Goal: Task Accomplishment & Management: Use online tool/utility

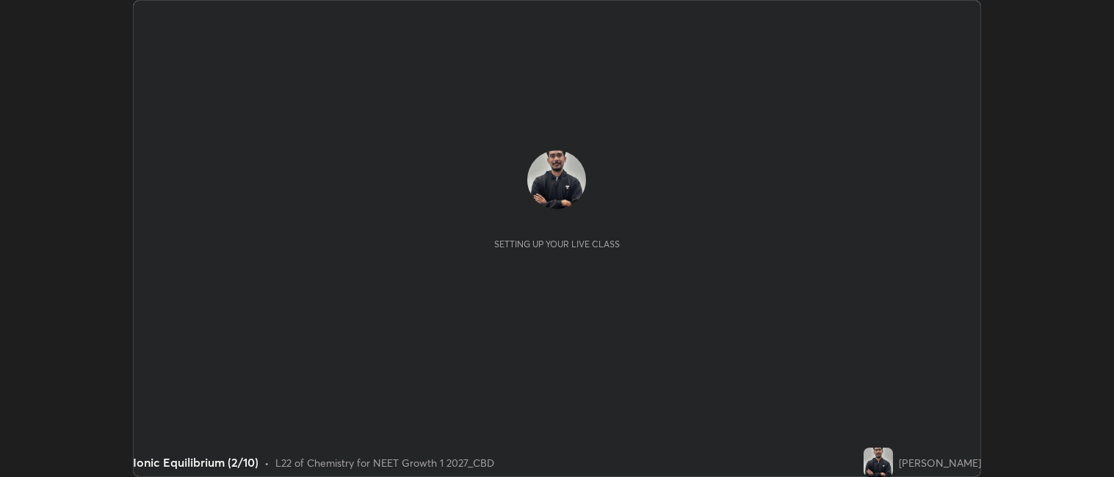
scroll to position [477, 1114]
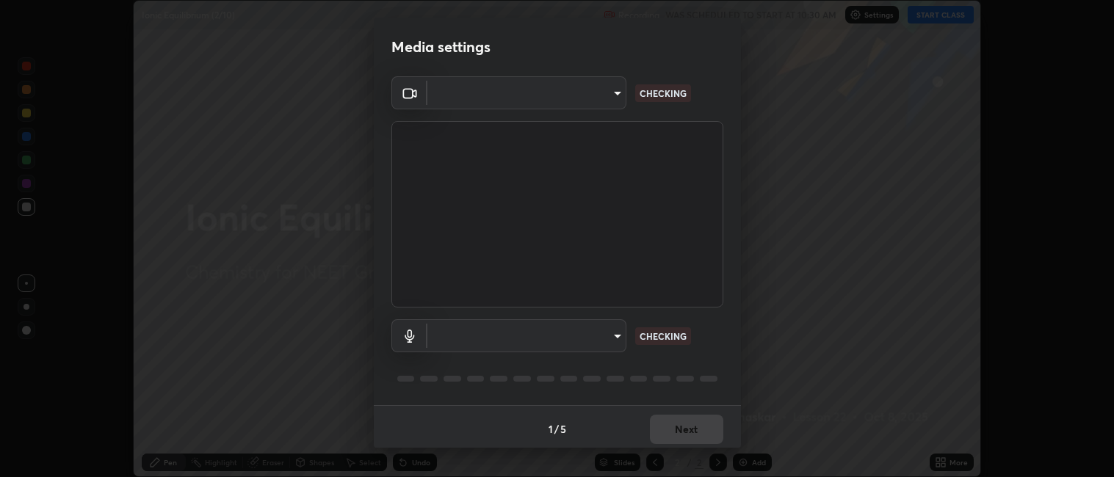
type input "052f9b30e05f62bb2e590cb50044ac96a00de3eab8a32c7a625fc31ec407be61"
type input "e10a7125e7494e57598a8ac71207e03756dcaea18aa82df0ae2f868a8eb93e87"
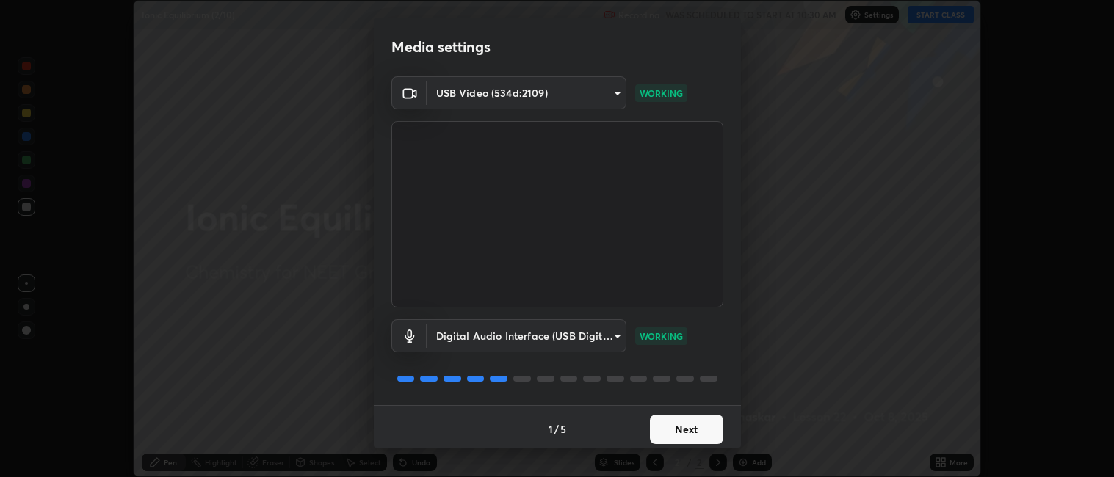
click at [681, 425] on button "Next" at bounding box center [686, 429] width 73 height 29
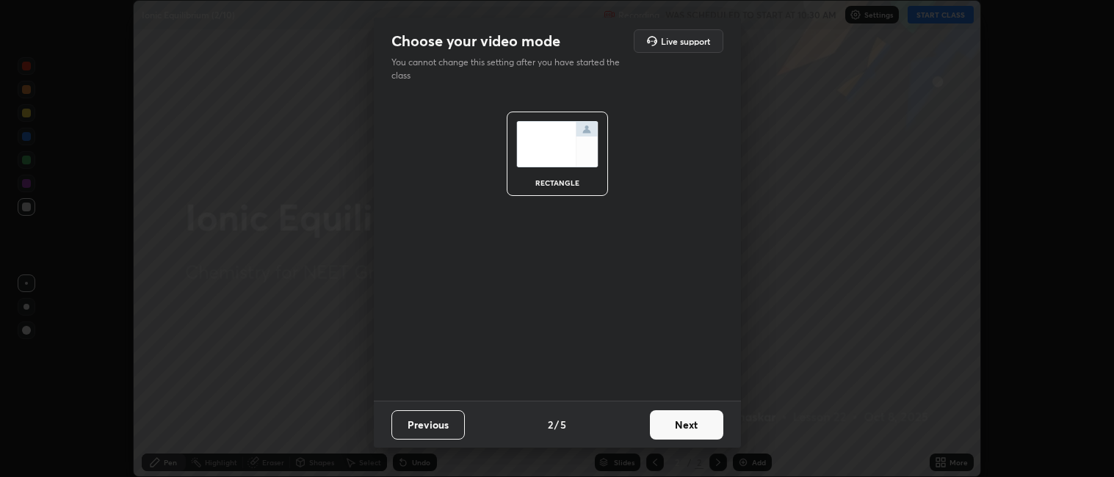
click at [690, 427] on button "Next" at bounding box center [686, 424] width 73 height 29
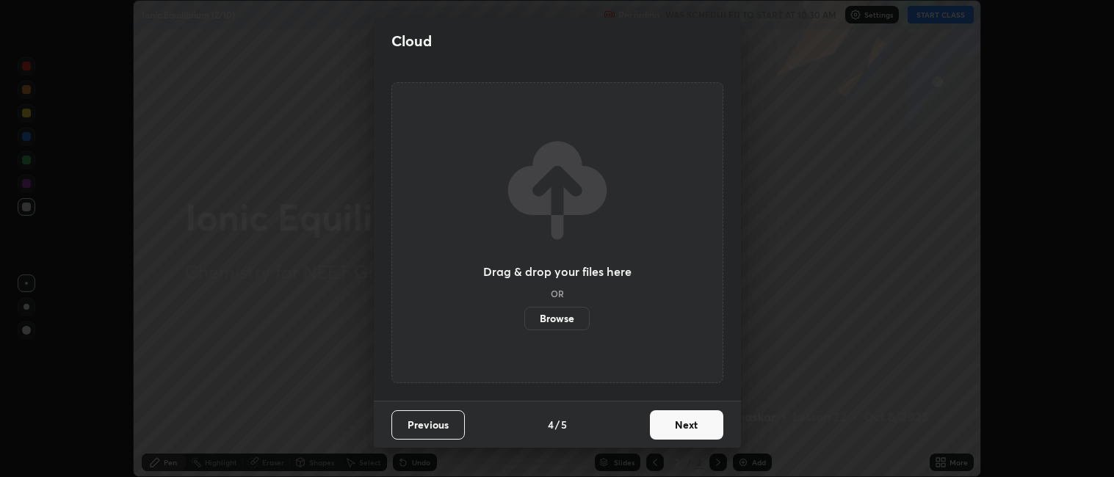
click at [690, 425] on button "Next" at bounding box center [686, 424] width 73 height 29
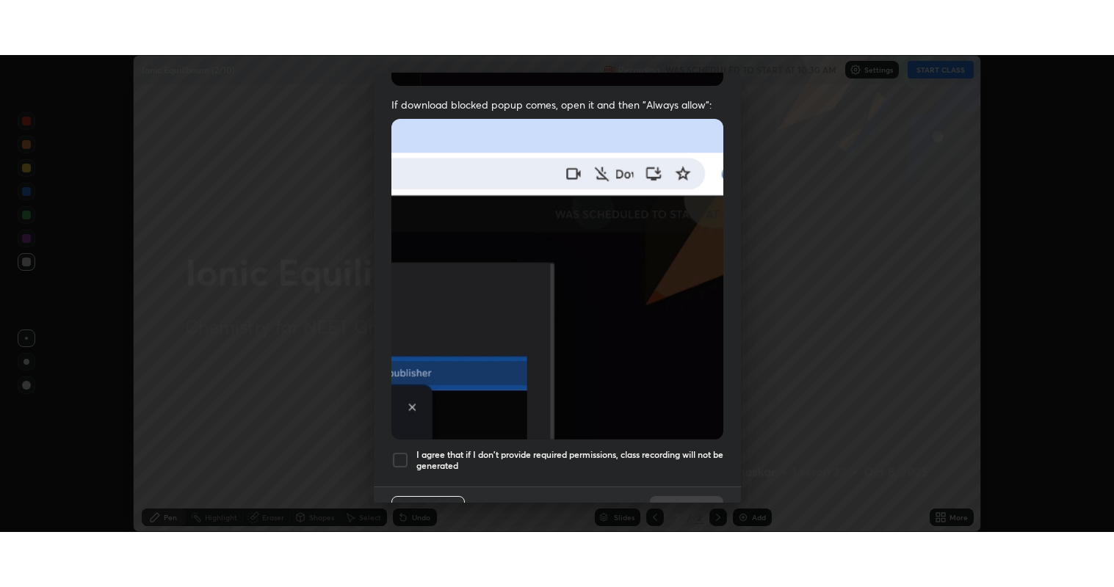
scroll to position [303, 0]
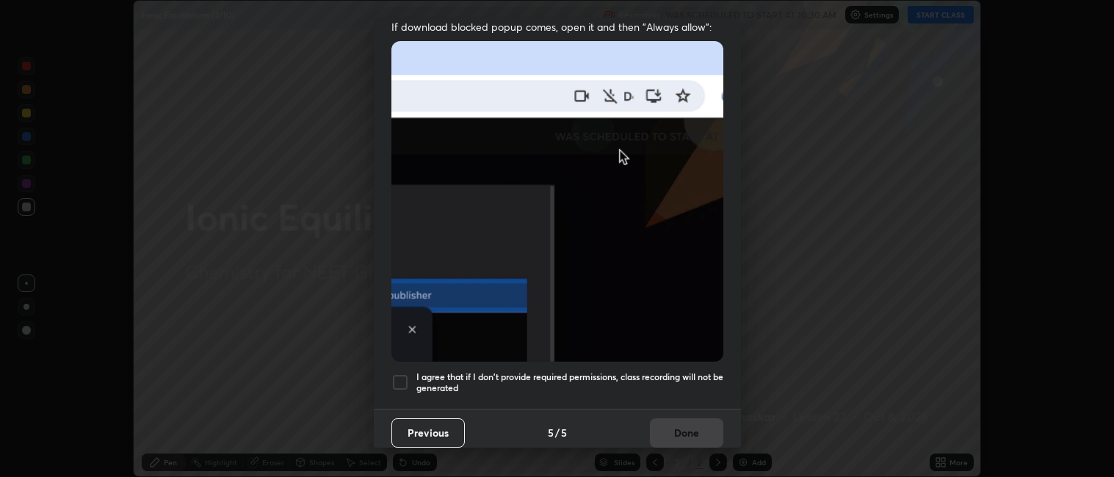
click at [555, 372] on h5 "I agree that if I don't provide required permissions, class recording will not …" at bounding box center [569, 383] width 307 height 23
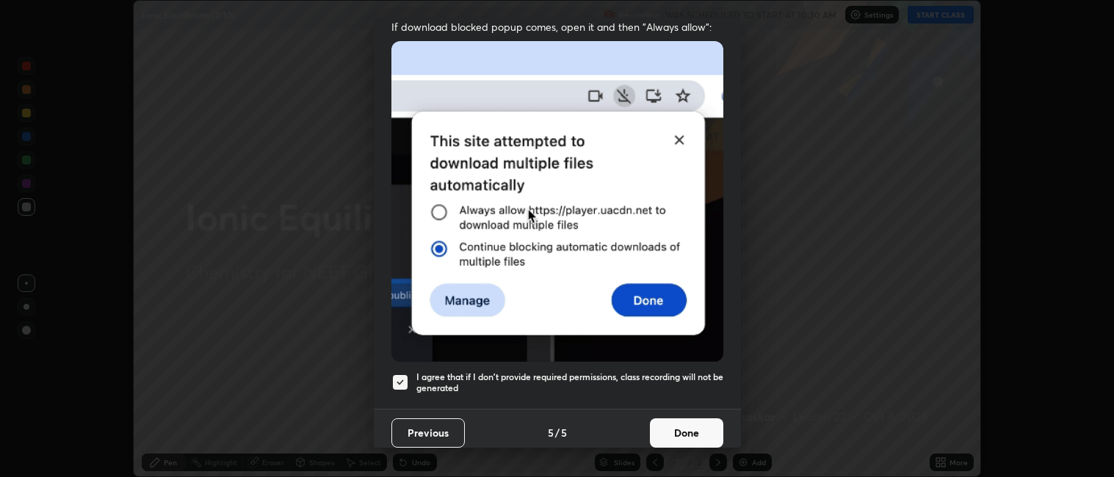
click at [678, 419] on button "Done" at bounding box center [686, 433] width 73 height 29
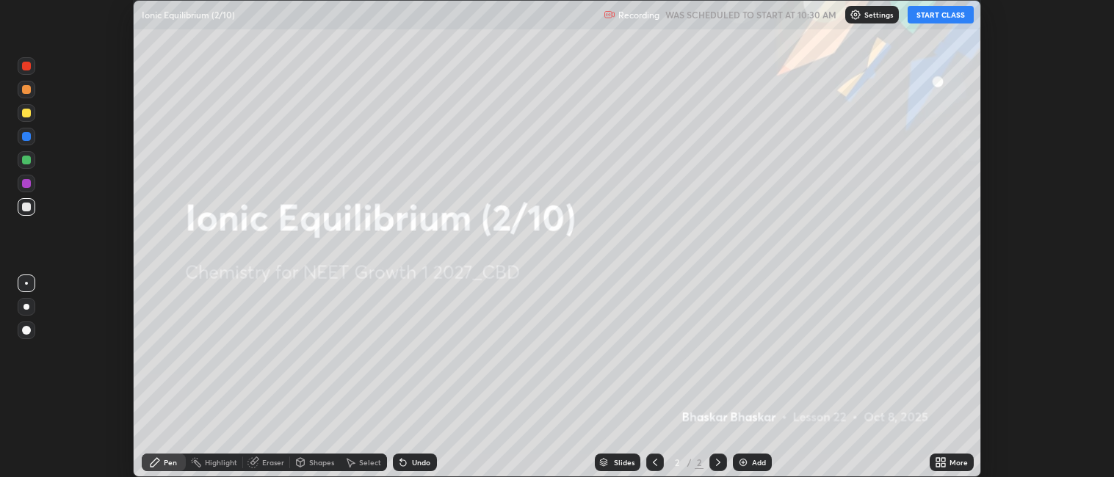
click at [742, 455] on div "Add" at bounding box center [752, 463] width 39 height 18
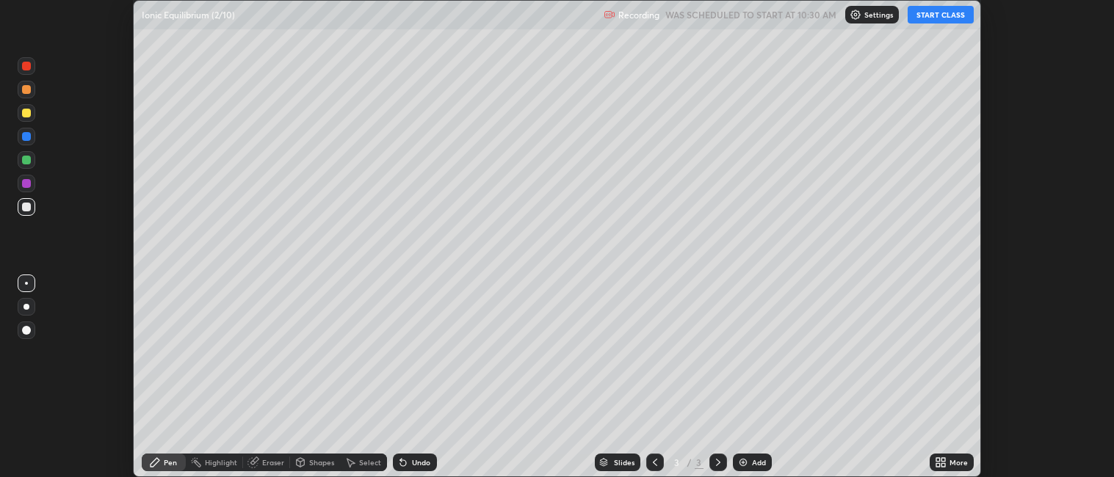
click at [944, 460] on icon at bounding box center [943, 460] width 4 height 4
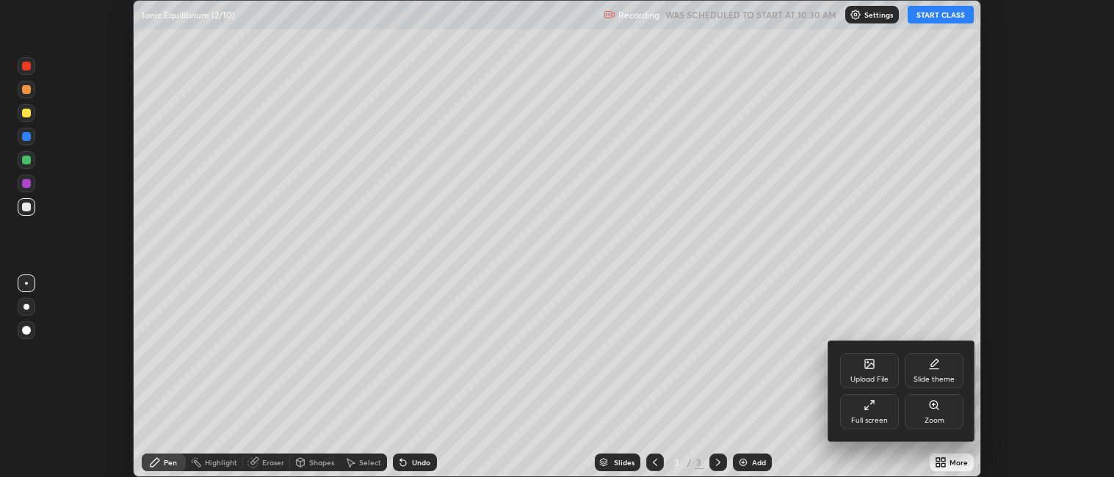
click at [878, 404] on div "Full screen" at bounding box center [869, 411] width 59 height 35
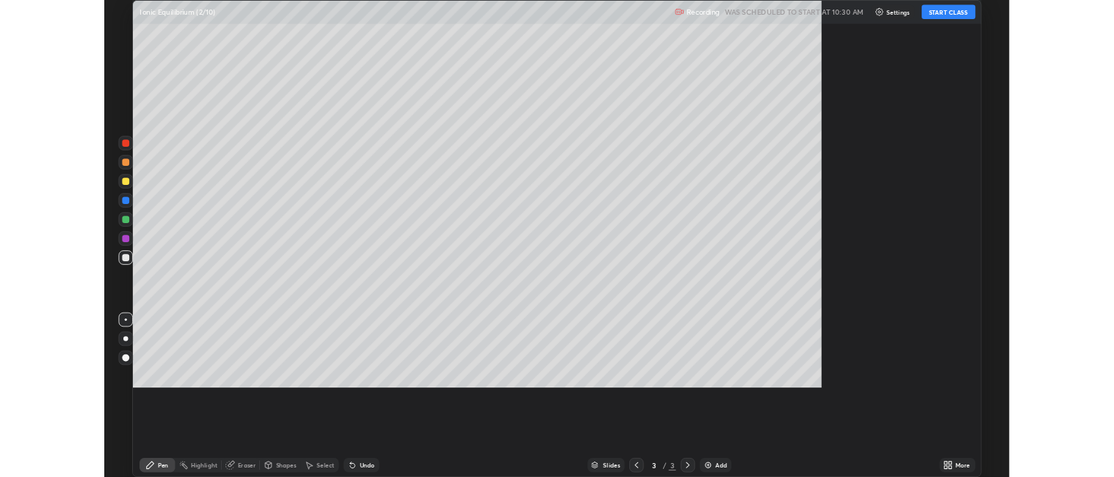
scroll to position [587, 1114]
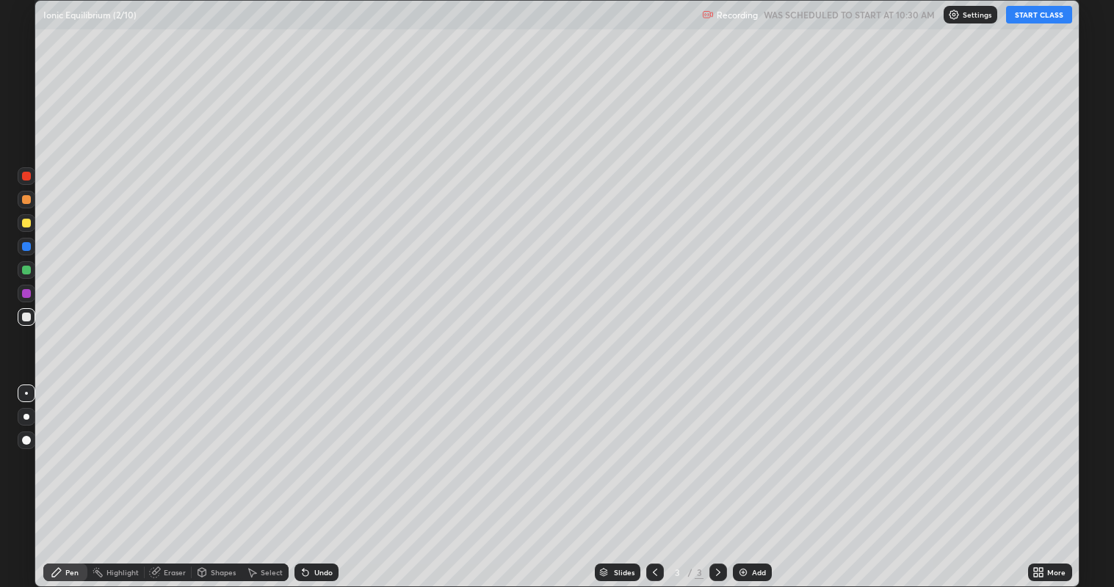
click at [1024, 21] on button "START CLASS" at bounding box center [1039, 15] width 66 height 18
click at [26, 416] on div at bounding box center [26, 417] width 6 height 6
click at [23, 225] on div at bounding box center [26, 223] width 9 height 9
click at [322, 477] on div "Undo" at bounding box center [323, 572] width 18 height 7
click at [320, 477] on div "Undo" at bounding box center [323, 572] width 18 height 7
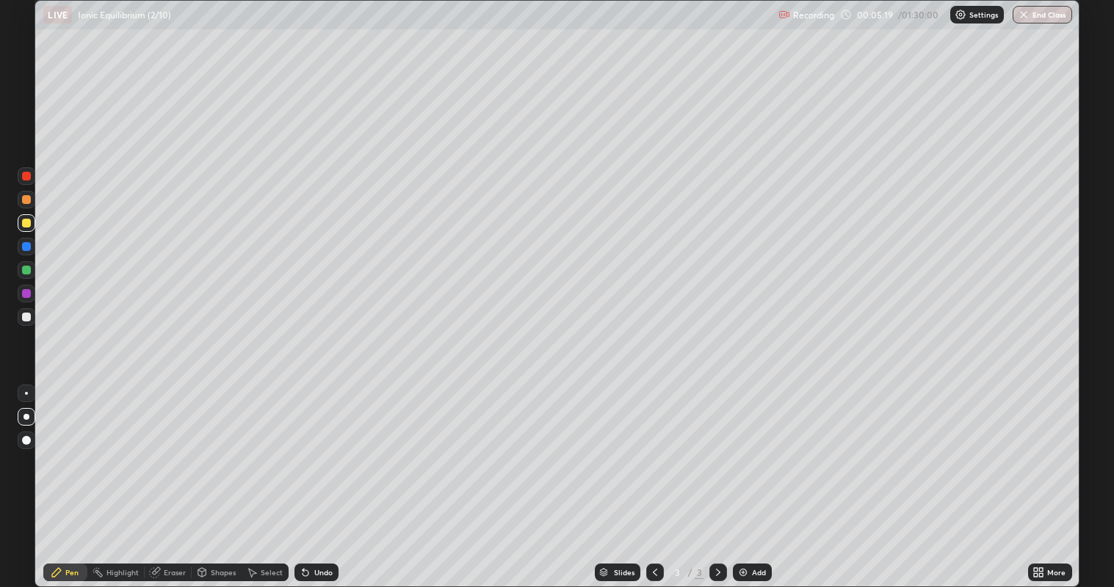
click at [321, 477] on div "Undo" at bounding box center [323, 572] width 18 height 7
click at [325, 477] on div "Undo" at bounding box center [316, 573] width 44 height 18
click at [759, 477] on div "Add" at bounding box center [752, 573] width 39 height 18
click at [29, 319] on div at bounding box center [26, 317] width 9 height 9
click at [316, 477] on div "Undo" at bounding box center [323, 572] width 18 height 7
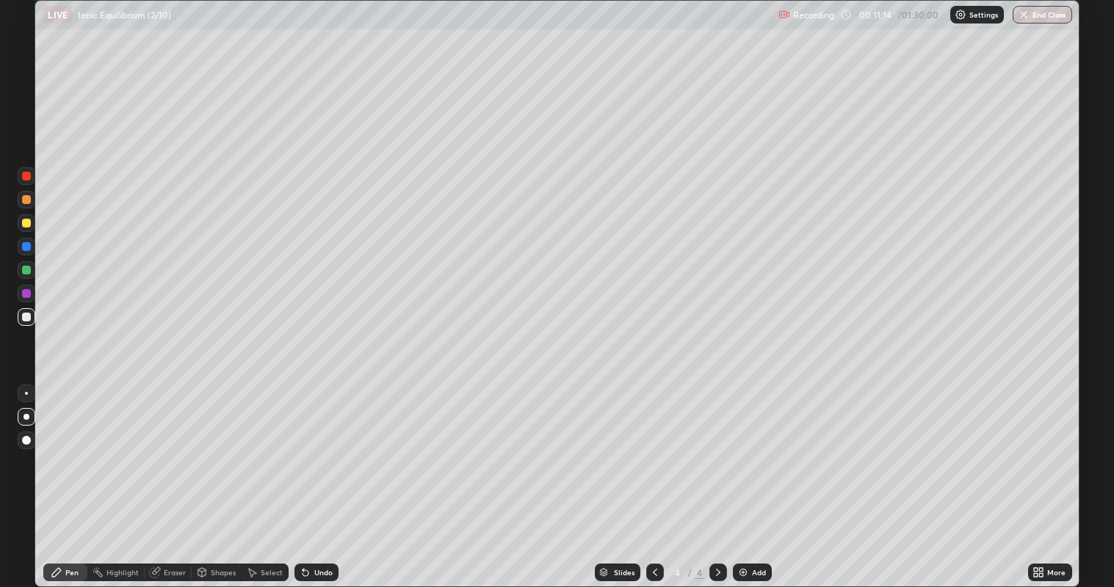
click at [323, 477] on div "Undo" at bounding box center [323, 572] width 18 height 7
click at [654, 477] on icon at bounding box center [655, 573] width 12 height 12
click at [654, 477] on icon at bounding box center [655, 572] width 4 height 7
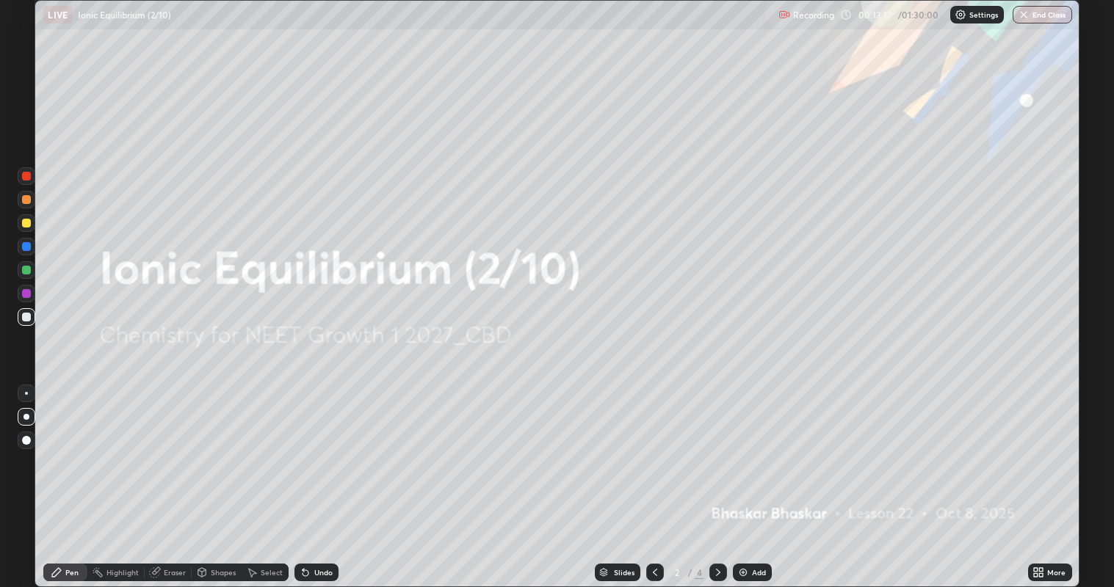
click at [714, 477] on icon at bounding box center [718, 573] width 12 height 12
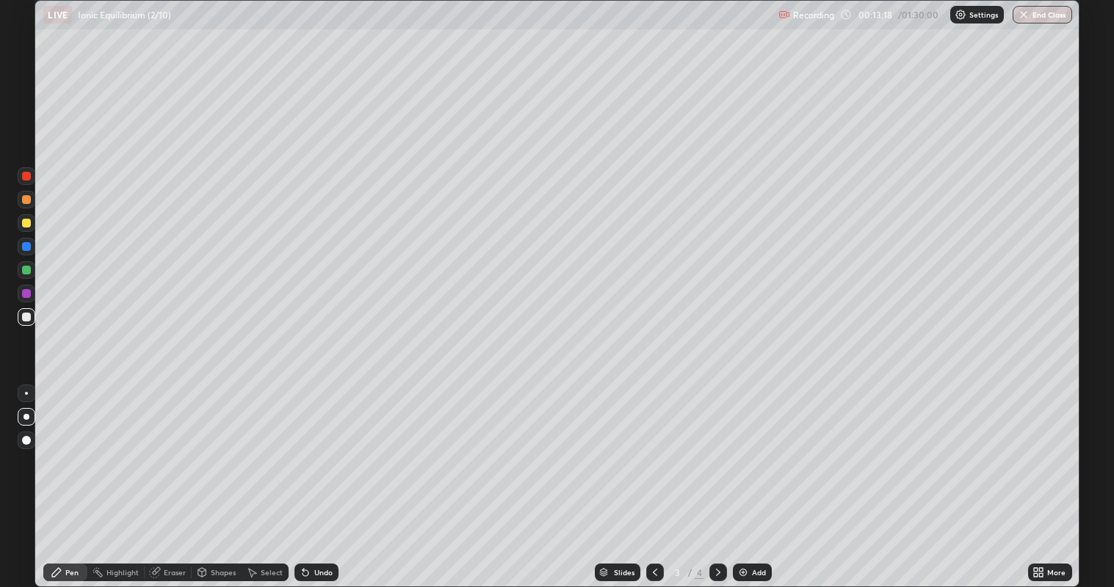
click at [717, 477] on icon at bounding box center [718, 573] width 12 height 12
click at [654, 477] on icon at bounding box center [655, 572] width 4 height 7
click at [717, 477] on icon at bounding box center [718, 573] width 12 height 12
click at [754, 477] on div "Add" at bounding box center [759, 572] width 14 height 7
click at [179, 477] on div "Eraser" at bounding box center [175, 572] width 22 height 7
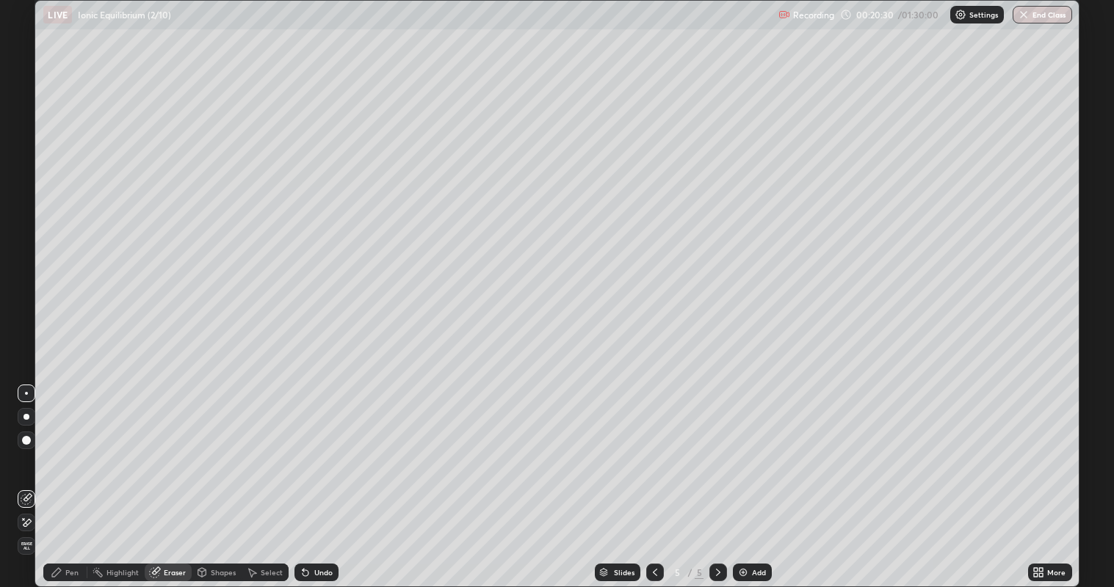
click at [72, 477] on div "Pen" at bounding box center [71, 572] width 13 height 7
click at [755, 477] on div "Add" at bounding box center [759, 572] width 14 height 7
click at [325, 477] on div "Undo" at bounding box center [323, 572] width 18 height 7
click at [326, 477] on div "Undo" at bounding box center [316, 573] width 44 height 18
click at [324, 477] on div "Undo" at bounding box center [323, 572] width 18 height 7
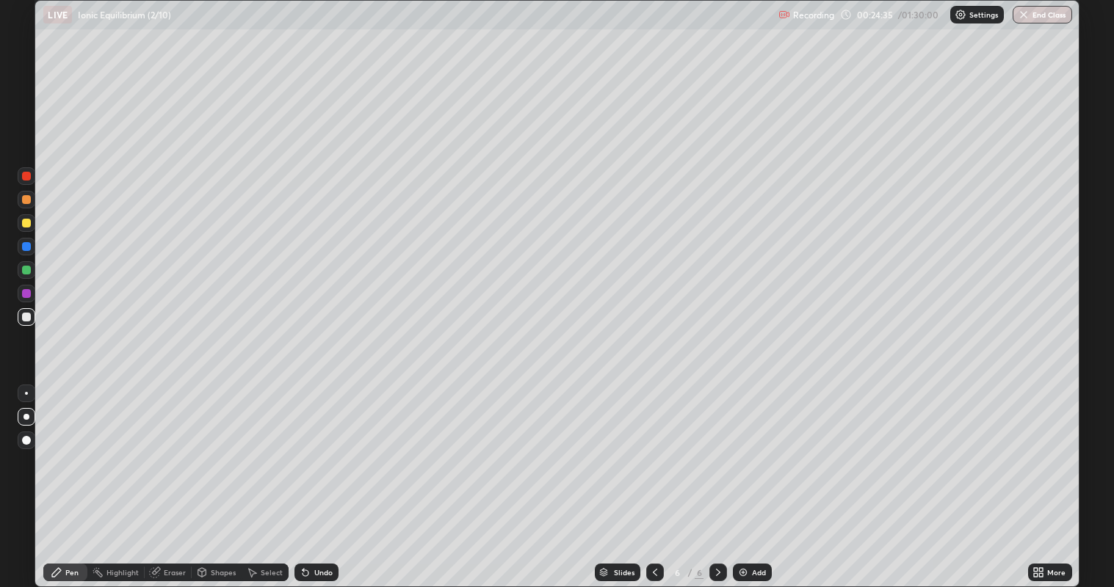
click at [323, 477] on div "Undo" at bounding box center [323, 572] width 18 height 7
click at [165, 477] on div "Eraser" at bounding box center [175, 572] width 22 height 7
click at [75, 477] on div "Pen" at bounding box center [65, 573] width 44 height 18
click at [752, 477] on div "Add" at bounding box center [759, 572] width 14 height 7
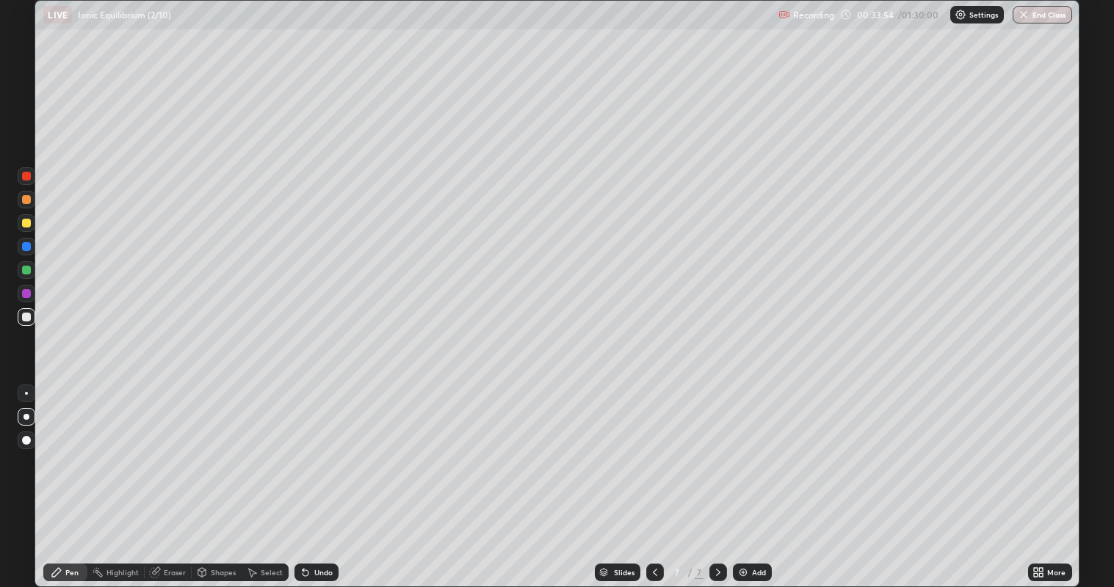
click at [762, 477] on div "Add" at bounding box center [759, 572] width 14 height 7
click at [654, 477] on icon at bounding box center [655, 573] width 12 height 12
click at [717, 477] on icon at bounding box center [718, 573] width 12 height 12
click at [646, 477] on div at bounding box center [655, 573] width 18 height 18
click at [173, 477] on div "Eraser" at bounding box center [175, 572] width 22 height 7
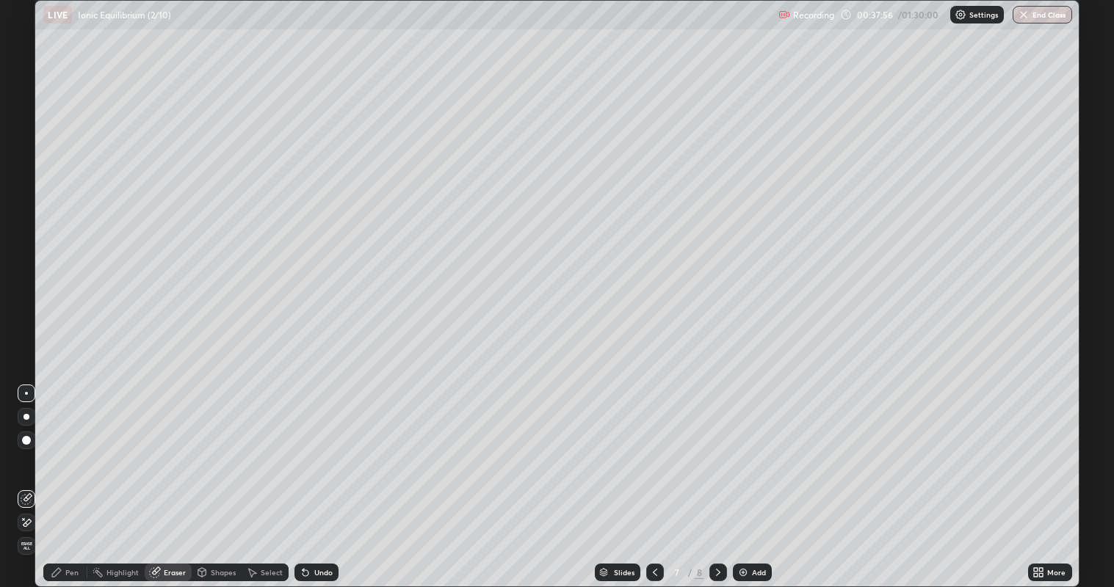
click at [57, 477] on icon at bounding box center [56, 572] width 9 height 9
click at [164, 477] on div "Eraser" at bounding box center [175, 572] width 22 height 7
click at [718, 477] on icon at bounding box center [718, 573] width 12 height 12
click at [760, 477] on div "Add" at bounding box center [759, 572] width 14 height 7
click at [68, 477] on div "Pen" at bounding box center [65, 573] width 44 height 18
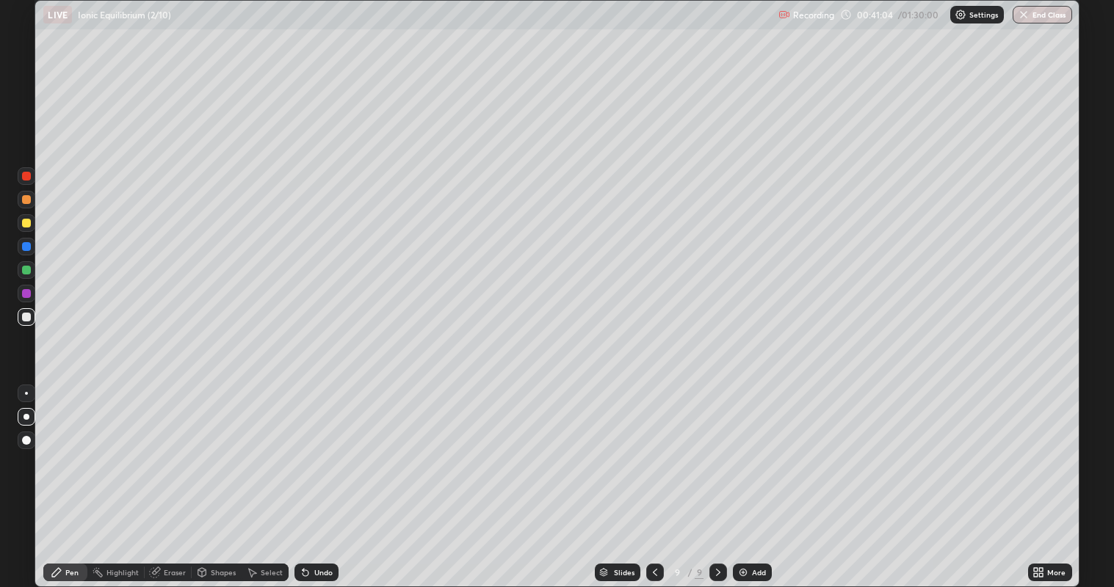
click at [320, 477] on div "Undo" at bounding box center [323, 572] width 18 height 7
click at [326, 477] on div "Undo" at bounding box center [316, 573] width 44 height 18
click at [323, 477] on div "Undo" at bounding box center [316, 573] width 44 height 18
click at [766, 477] on div "Add" at bounding box center [752, 573] width 39 height 18
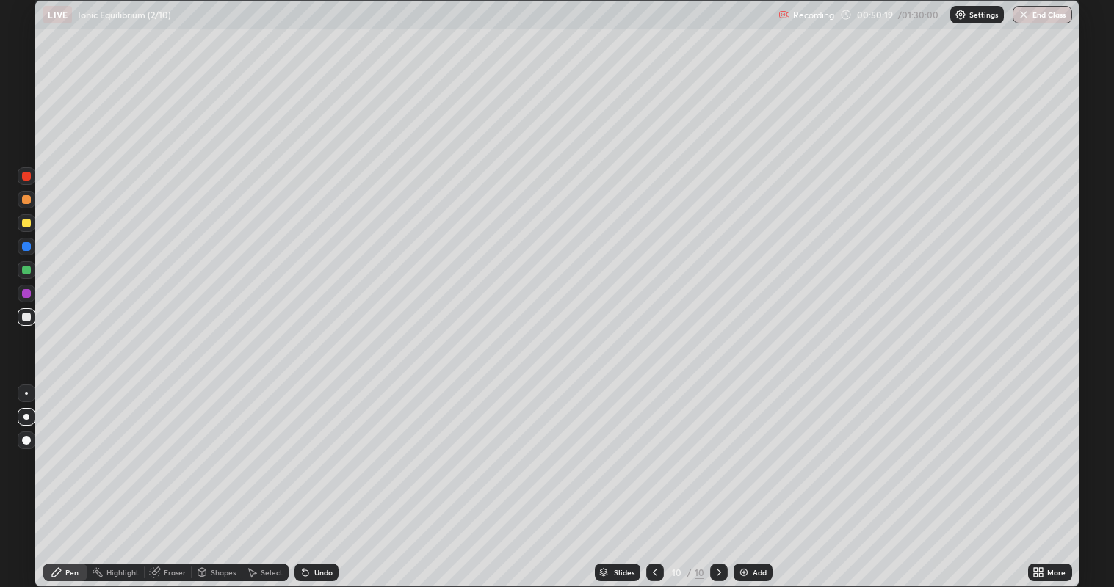
click at [29, 225] on div at bounding box center [26, 223] width 9 height 9
click at [327, 477] on div "Undo" at bounding box center [323, 572] width 18 height 7
click at [27, 320] on div at bounding box center [26, 317] width 9 height 9
click at [753, 477] on div "Add" at bounding box center [760, 572] width 14 height 7
click at [224, 477] on div "Shapes" at bounding box center [223, 572] width 25 height 7
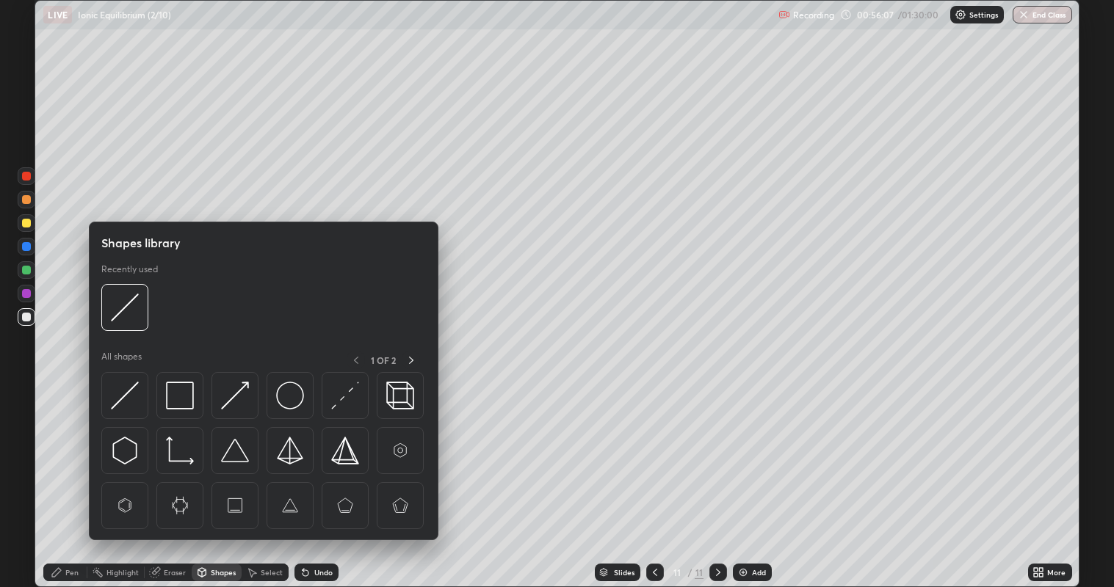
click at [174, 477] on div "Eraser" at bounding box center [175, 572] width 22 height 7
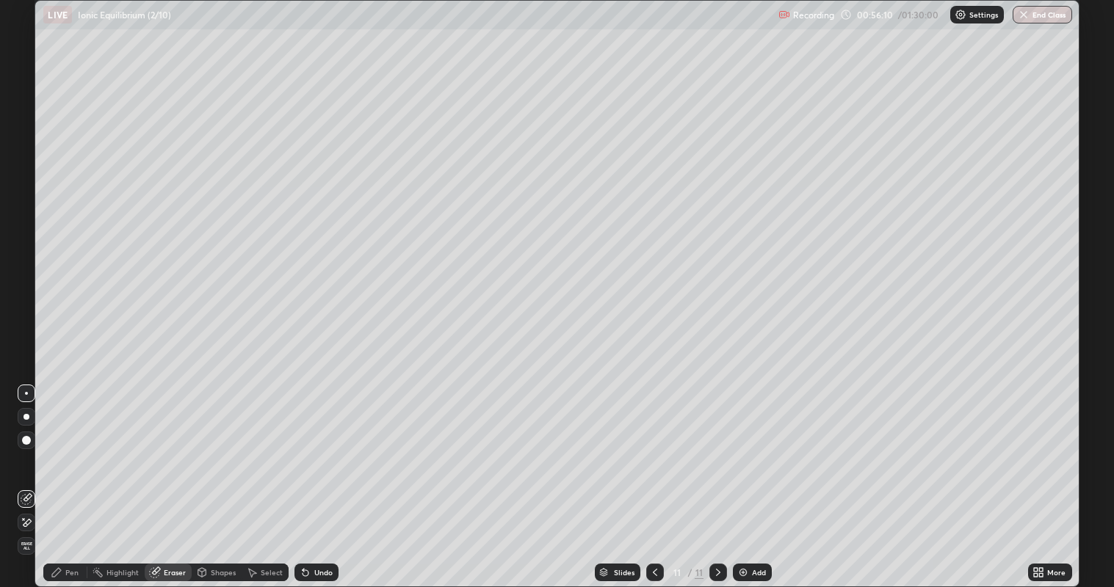
click at [68, 477] on div "Pen" at bounding box center [71, 572] width 13 height 7
click at [27, 222] on div at bounding box center [26, 223] width 9 height 9
click at [26, 272] on div at bounding box center [26, 270] width 9 height 9
click at [28, 321] on div at bounding box center [26, 317] width 9 height 9
click at [753, 477] on div "Add" at bounding box center [759, 572] width 14 height 7
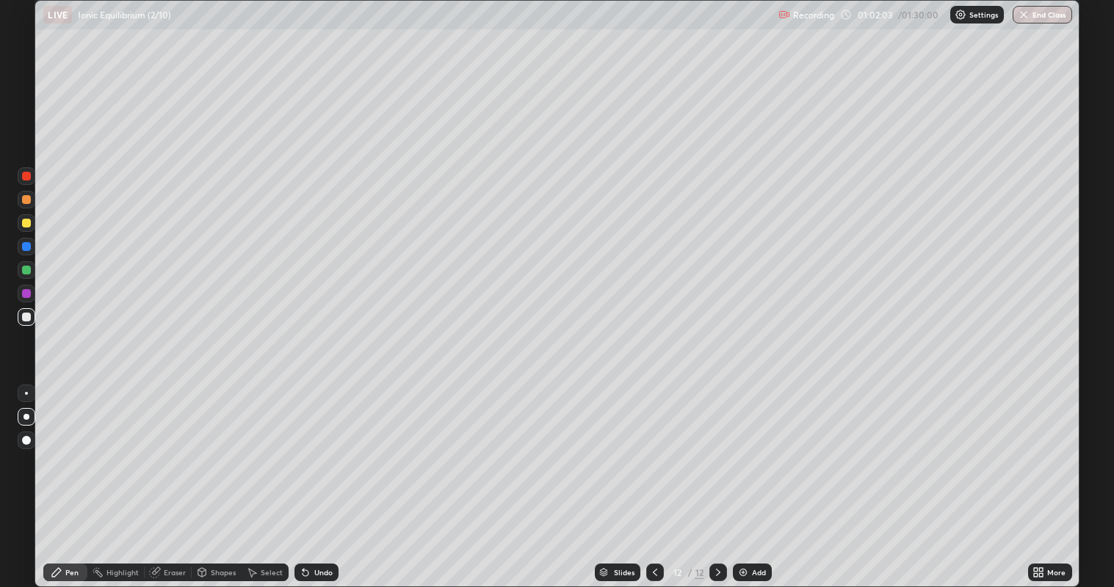
click at [314, 477] on div "Undo" at bounding box center [316, 573] width 44 height 18
click at [322, 477] on div "Undo" at bounding box center [323, 572] width 18 height 7
click at [768, 477] on div "Add" at bounding box center [752, 573] width 39 height 18
click at [325, 477] on div "Undo" at bounding box center [316, 573] width 44 height 18
click at [327, 477] on div "Undo" at bounding box center [323, 572] width 18 height 7
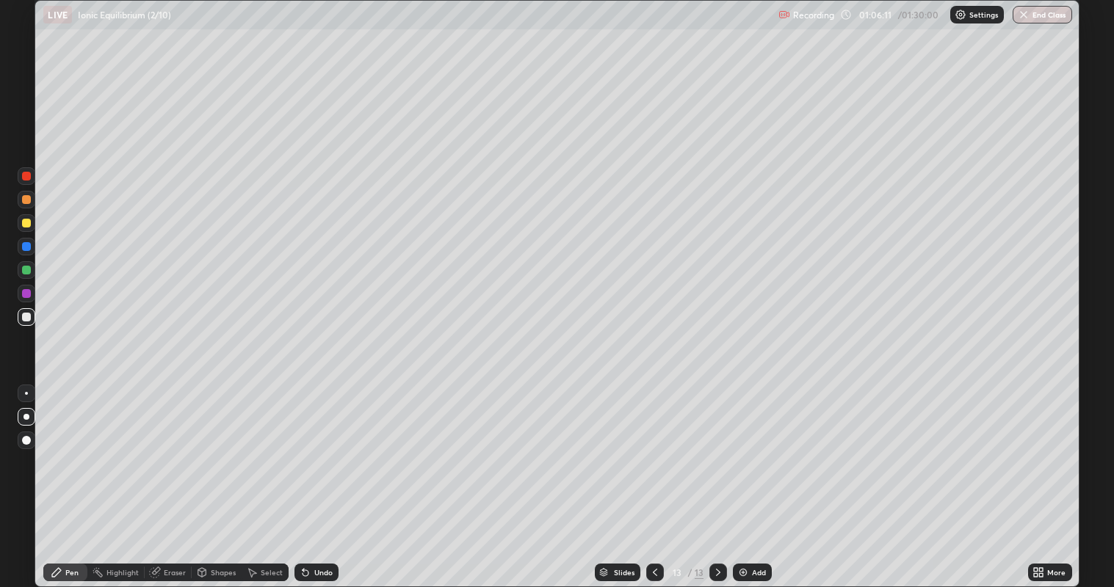
click at [328, 477] on div "Undo" at bounding box center [323, 572] width 18 height 7
click at [327, 477] on div "Undo" at bounding box center [323, 572] width 18 height 7
click at [323, 477] on div "Undo" at bounding box center [323, 572] width 18 height 7
click at [321, 477] on div "Undo" at bounding box center [323, 572] width 18 height 7
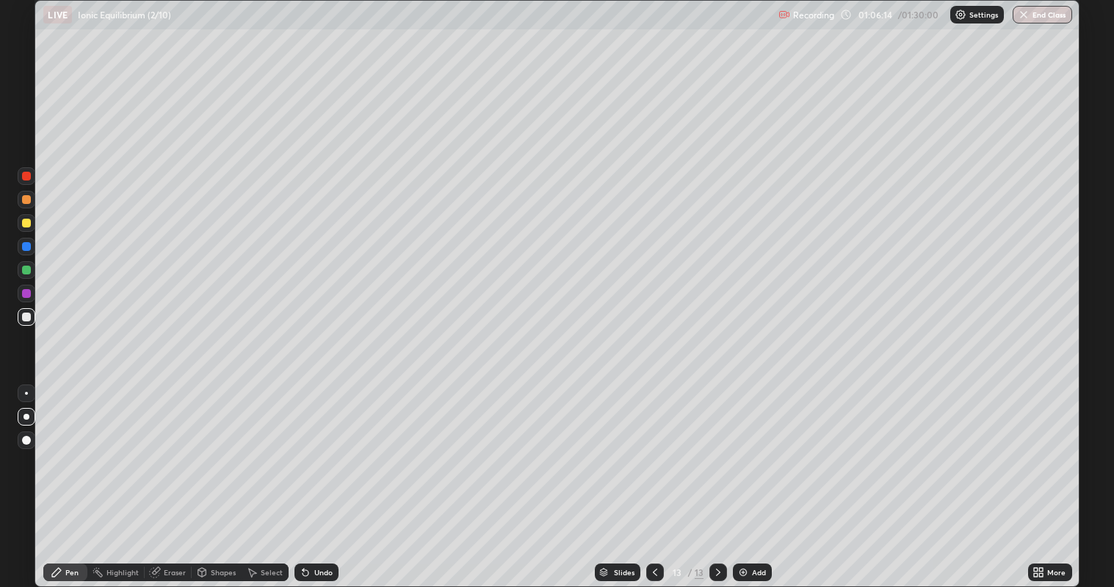
click at [314, 477] on div "Undo" at bounding box center [323, 572] width 18 height 7
click at [760, 477] on div "Add" at bounding box center [759, 572] width 14 height 7
click at [319, 477] on div "Undo" at bounding box center [323, 572] width 18 height 7
click at [330, 477] on div "Undo" at bounding box center [316, 573] width 44 height 18
click at [754, 477] on div "Add" at bounding box center [759, 572] width 14 height 7
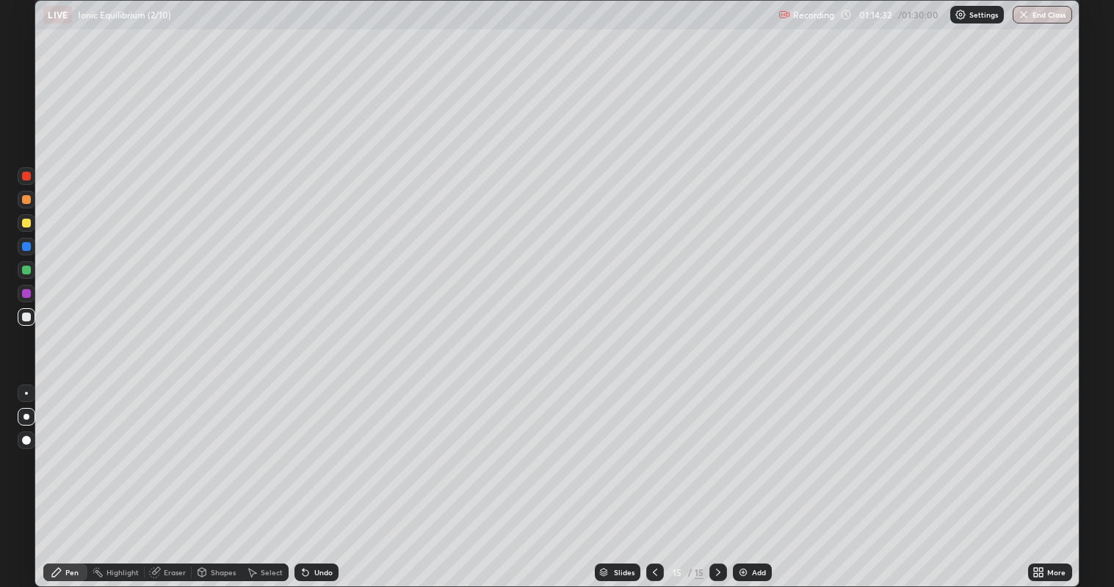
click at [661, 477] on div at bounding box center [655, 572] width 18 height 29
click at [718, 477] on icon at bounding box center [718, 573] width 12 height 12
click at [26, 317] on div at bounding box center [26, 317] width 9 height 9
click at [323, 477] on div "Undo" at bounding box center [323, 572] width 18 height 7
click at [328, 477] on div "Undo" at bounding box center [323, 572] width 18 height 7
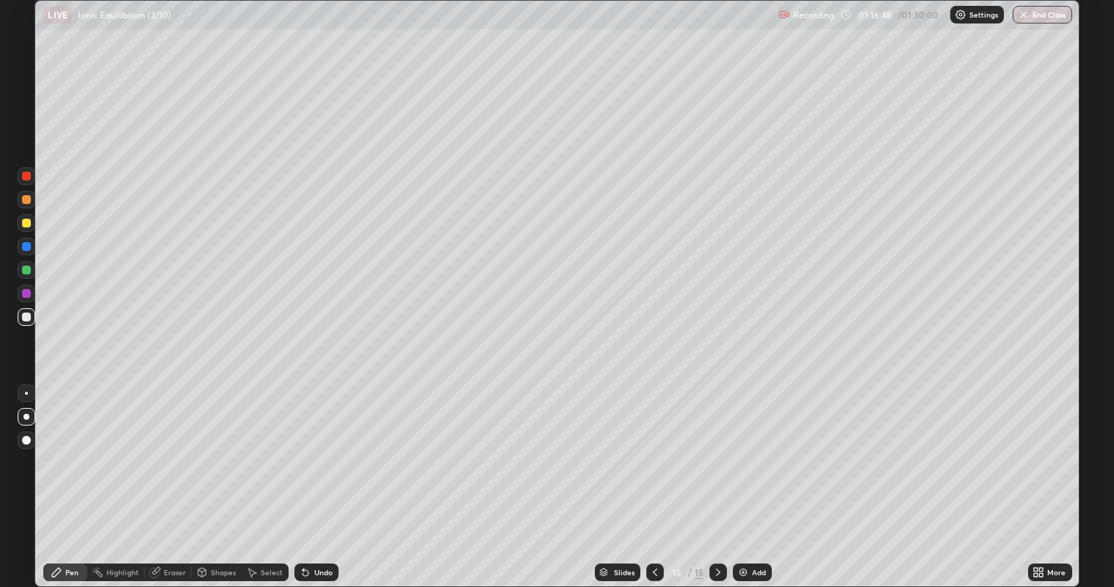
click at [333, 477] on div "Undo" at bounding box center [316, 573] width 44 height 18
click at [315, 477] on div "Undo" at bounding box center [323, 572] width 18 height 7
click at [319, 477] on div "Undo" at bounding box center [323, 572] width 18 height 7
click at [327, 477] on div "Undo" at bounding box center [323, 572] width 18 height 7
click at [753, 477] on div "Add" at bounding box center [752, 573] width 39 height 18
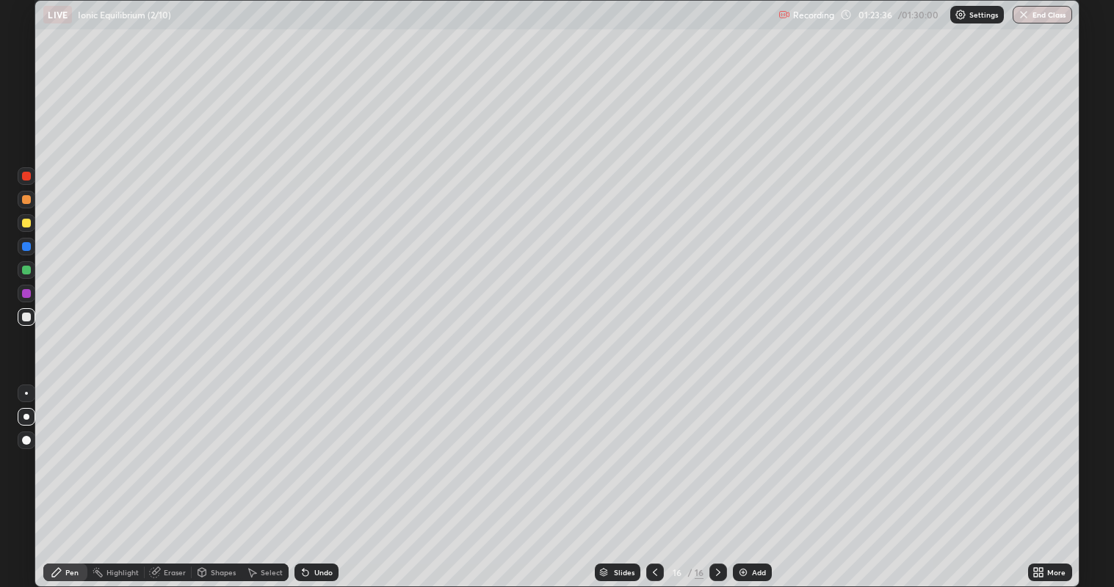
click at [654, 477] on icon at bounding box center [655, 573] width 12 height 12
click at [712, 477] on div at bounding box center [718, 573] width 18 height 18
click at [1056, 13] on button "End Class" at bounding box center [1043, 15] width 58 height 18
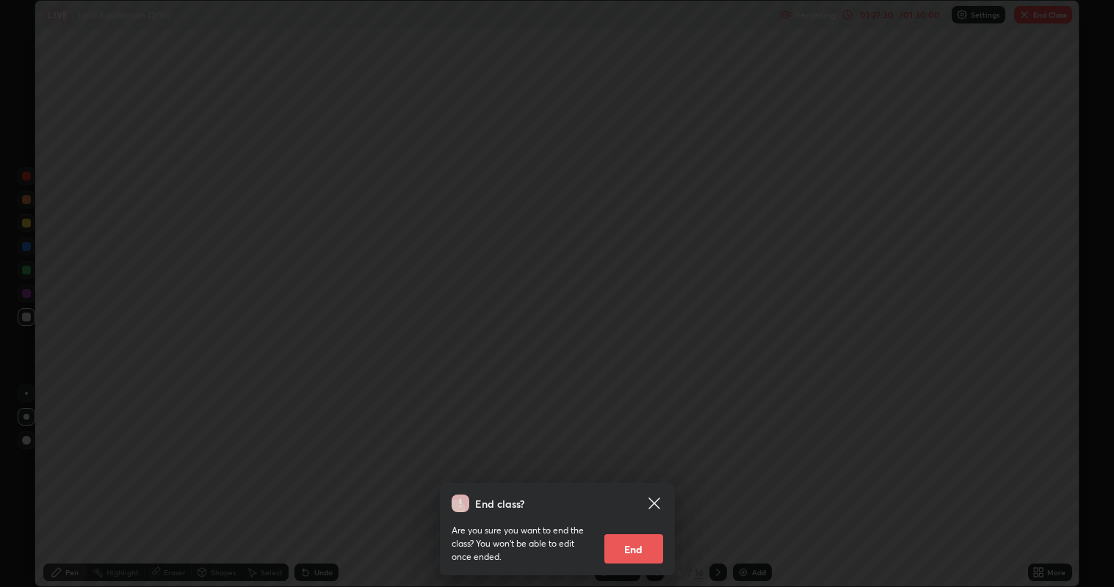
click at [649, 477] on button "End" at bounding box center [633, 549] width 59 height 29
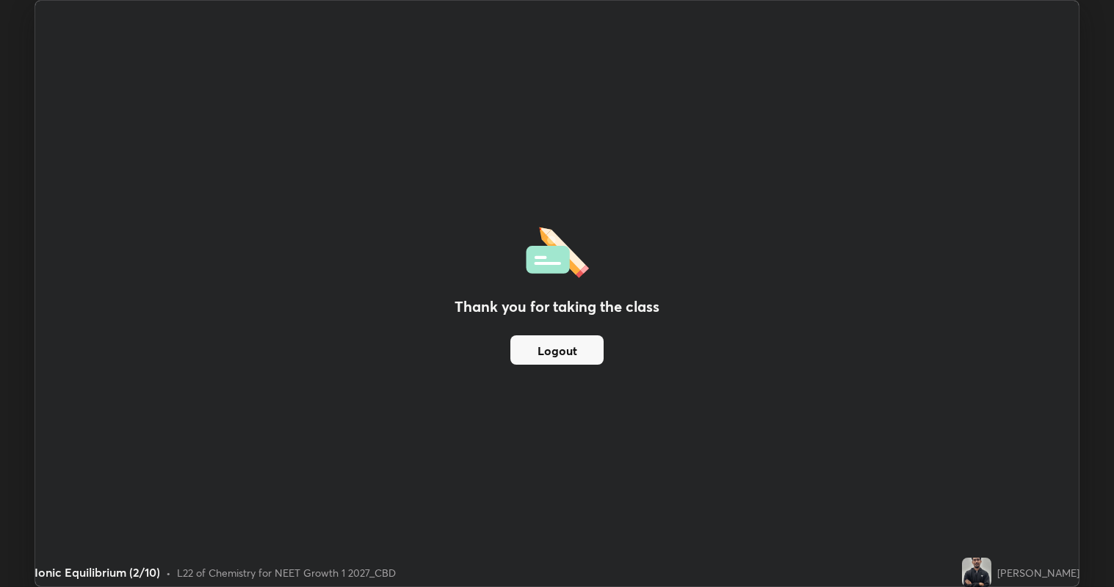
click at [515, 347] on button "Logout" at bounding box center [556, 350] width 93 height 29
click at [583, 358] on button "Logout" at bounding box center [556, 350] width 93 height 29
click at [589, 350] on button "Logout" at bounding box center [556, 350] width 93 height 29
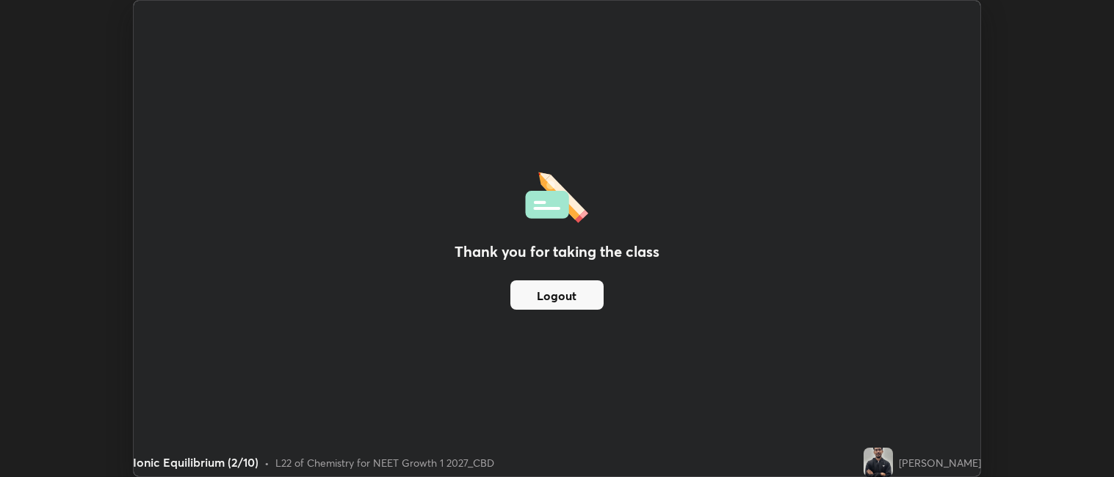
scroll to position [72951, 72314]
